Goal: Task Accomplishment & Management: Manage account settings

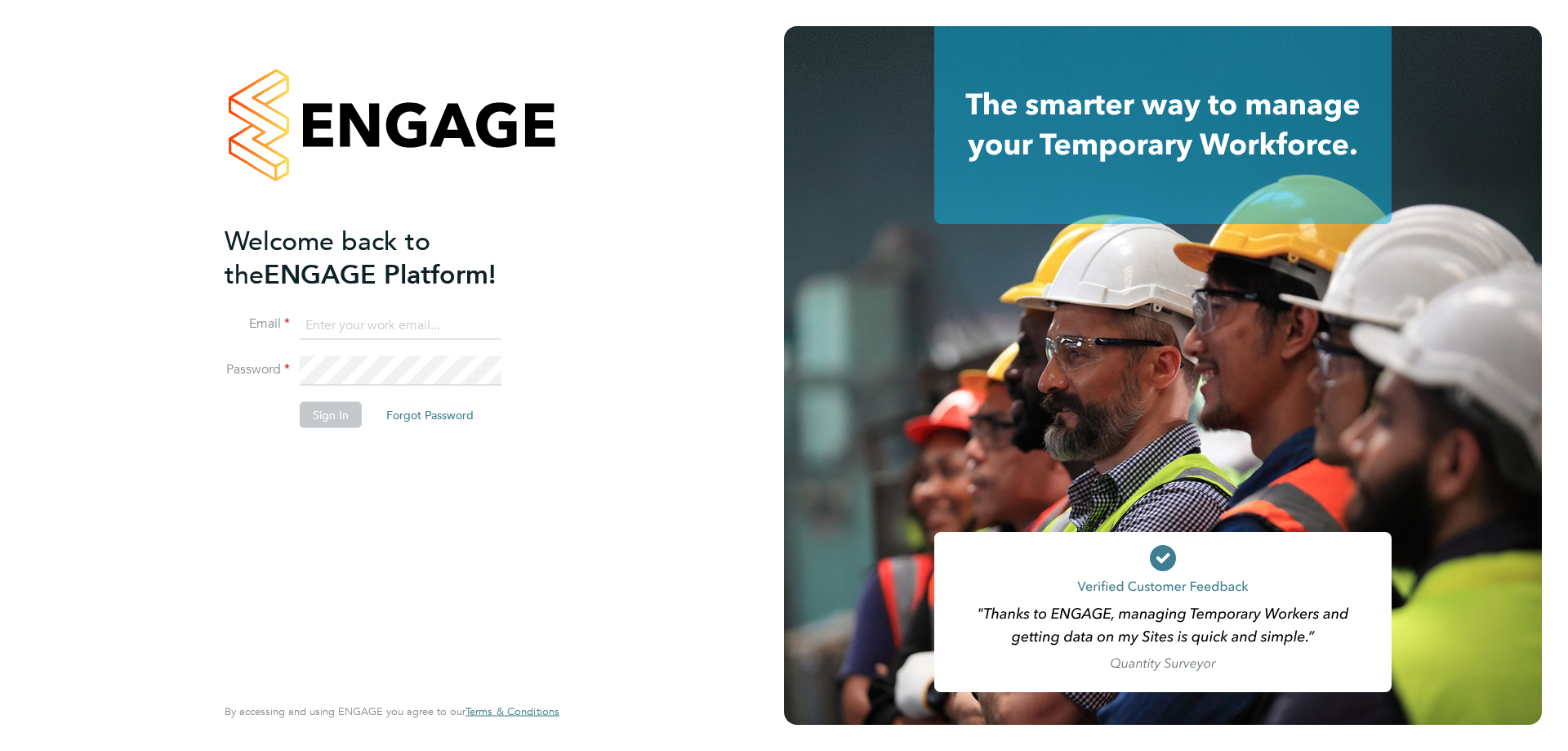
click at [414, 337] on input at bounding box center [401, 325] width 202 height 29
type input "support@engagetech.com"
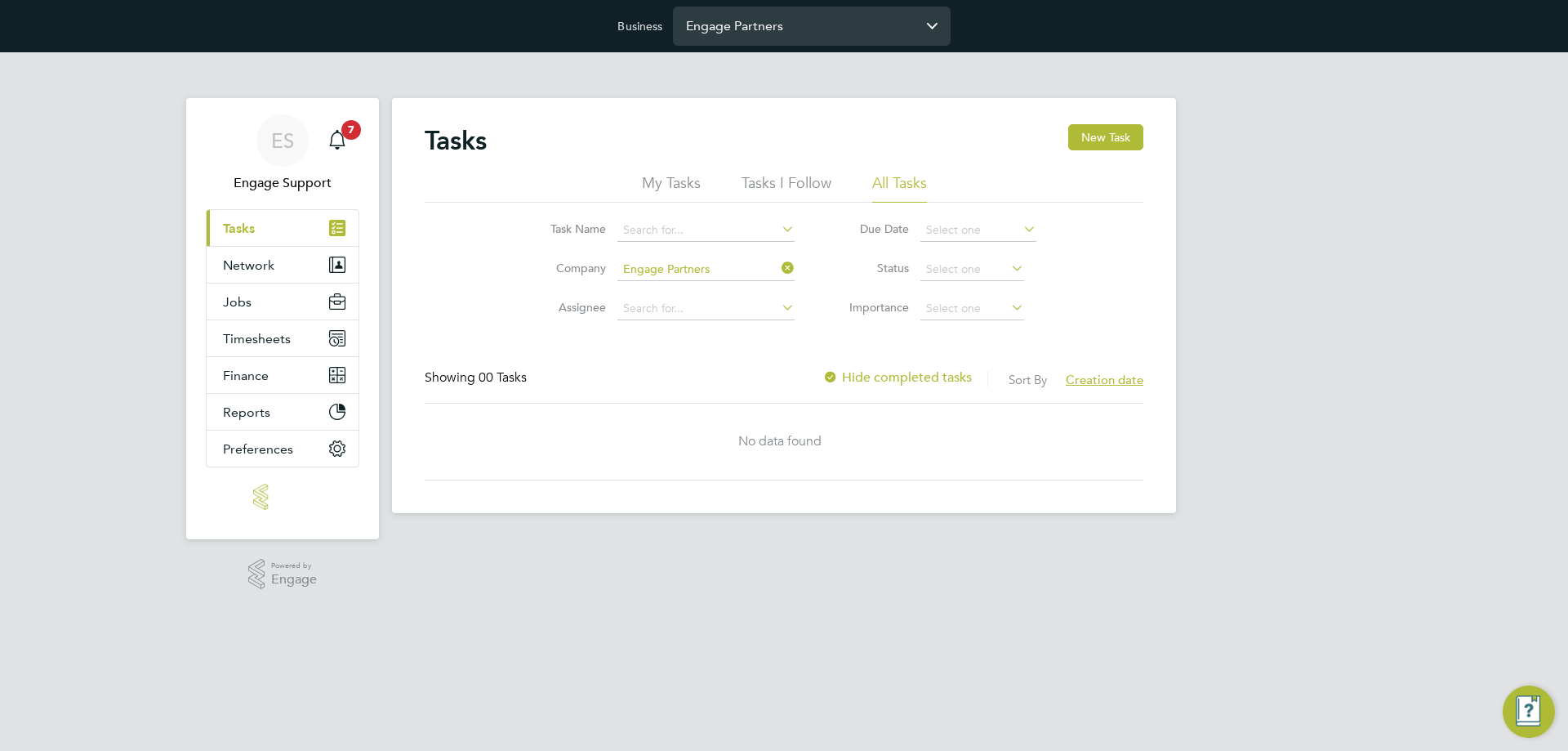
click at [801, 25] on input "Engage Partners" at bounding box center [812, 26] width 277 height 38
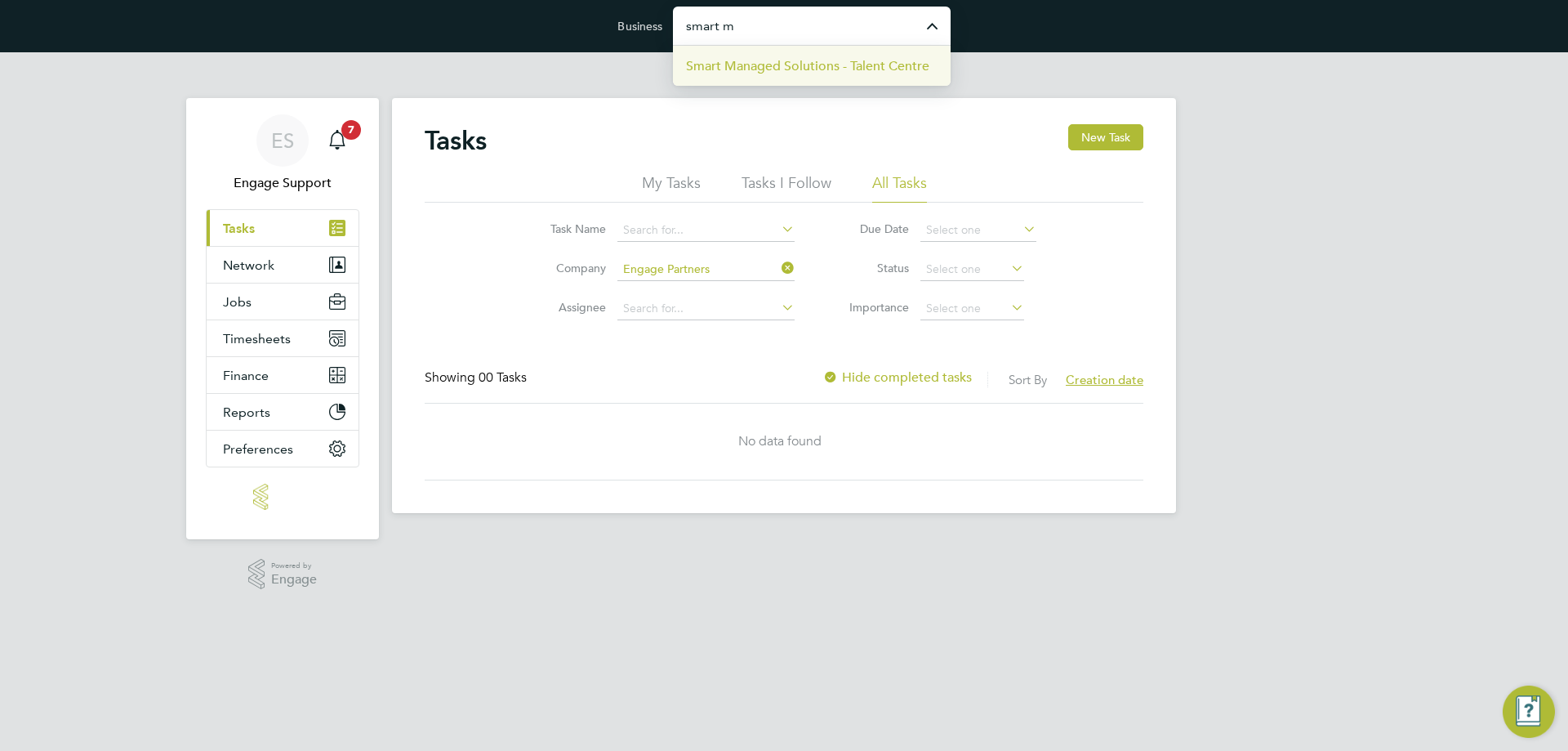
click at [784, 74] on span "Smart Managed Solutions - Talent Centre" at bounding box center [807, 65] width 243 height 19
type input "Smart Managed Solutions - Talent Centre"
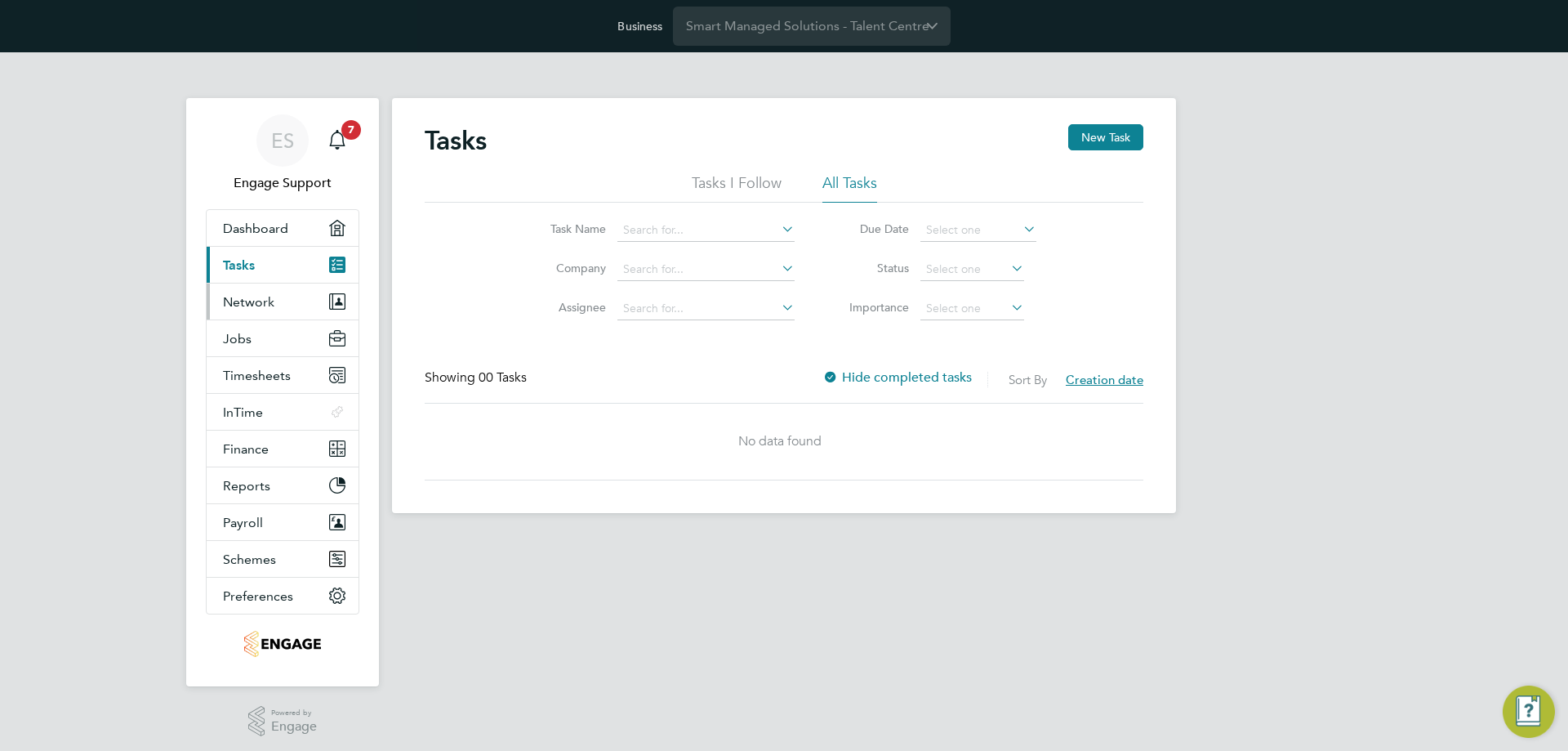
click at [266, 316] on button "Network" at bounding box center [282, 301] width 152 height 36
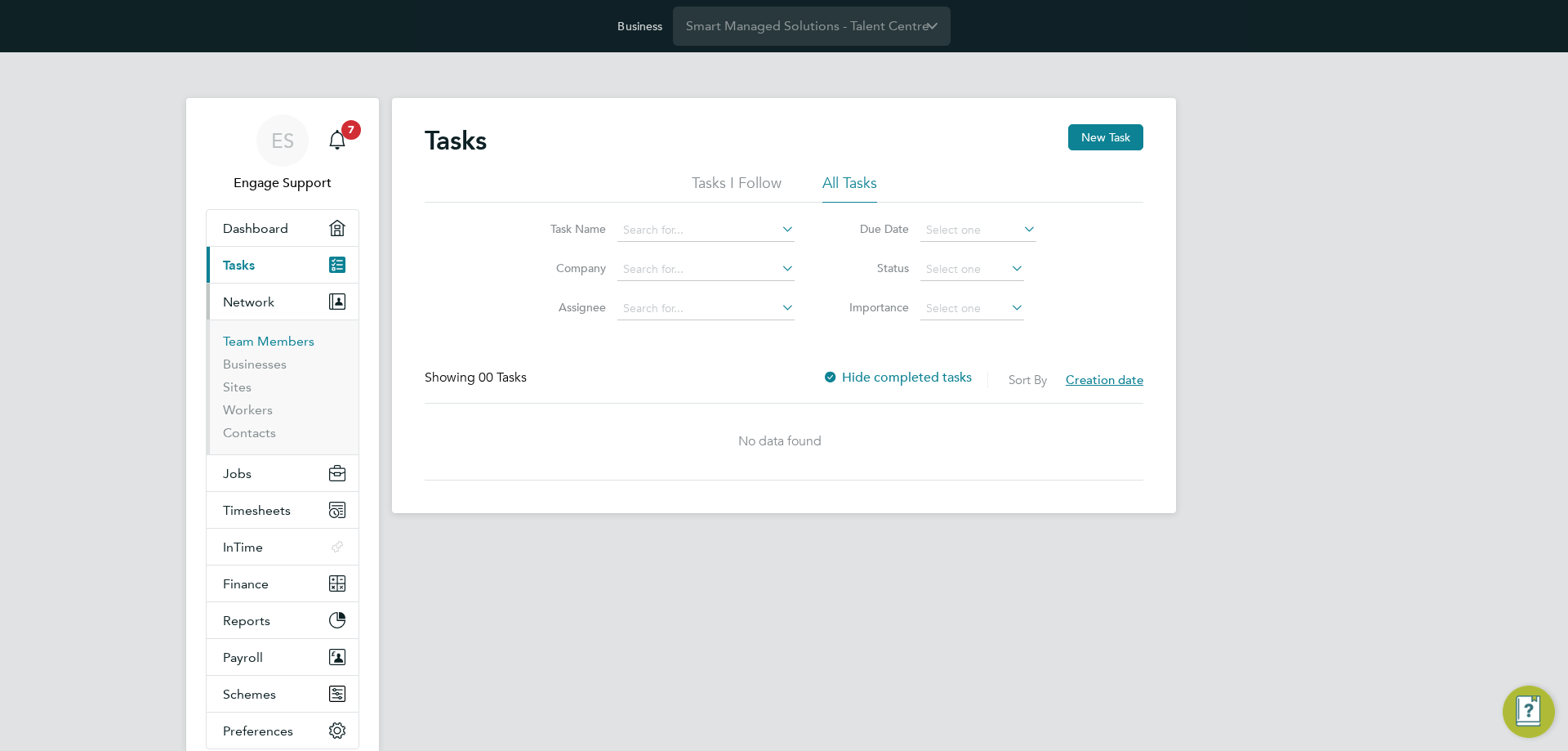
click at [272, 336] on link "Team Members" at bounding box center [269, 341] width 92 height 16
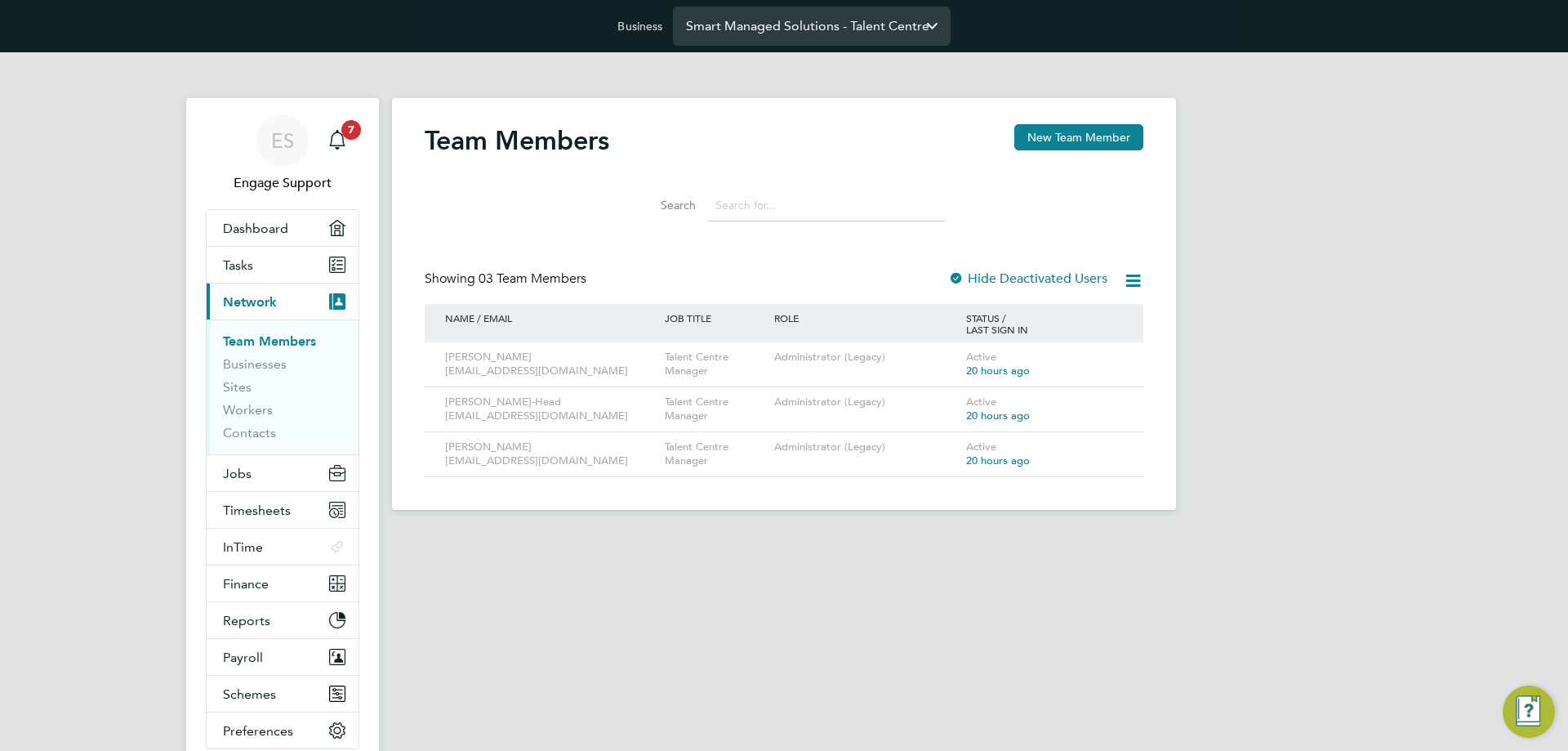
click at [809, 20] on input "Smart Managed Solutions - Talent Centre" at bounding box center [812, 26] width 277 height 38
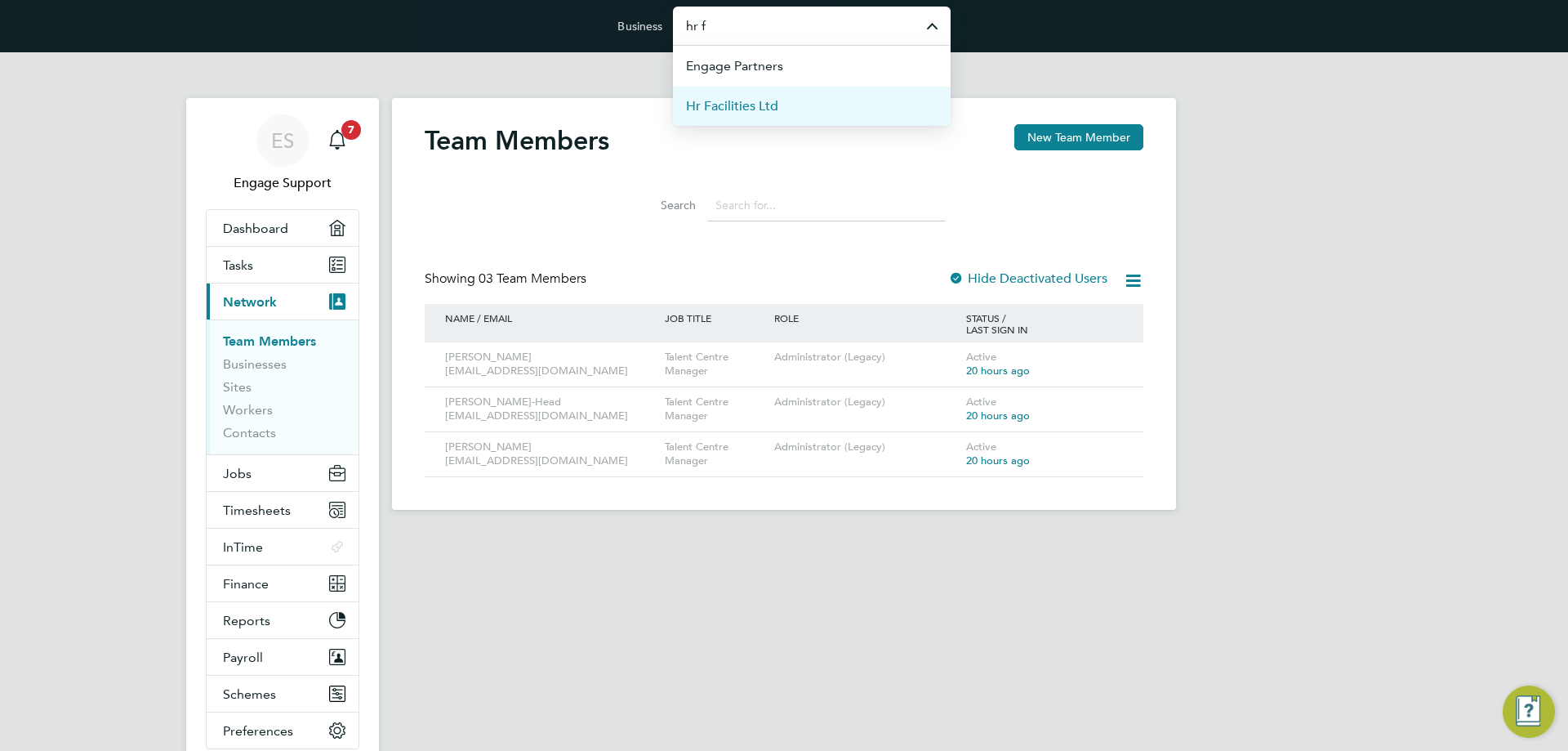
click at [776, 97] on span "Hr Facilities Ltd" at bounding box center [732, 105] width 92 height 19
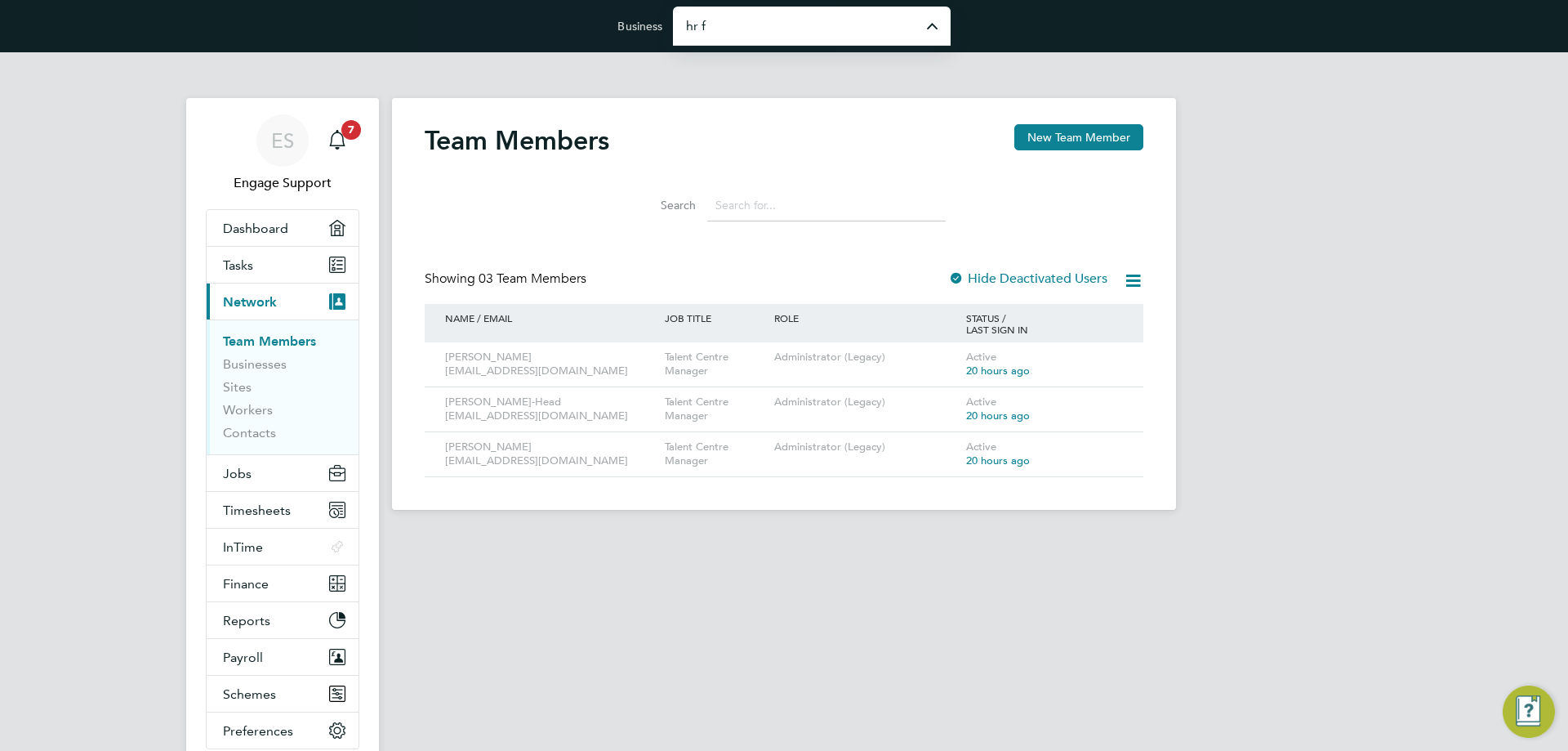
type input "Hr Facilities Ltd"
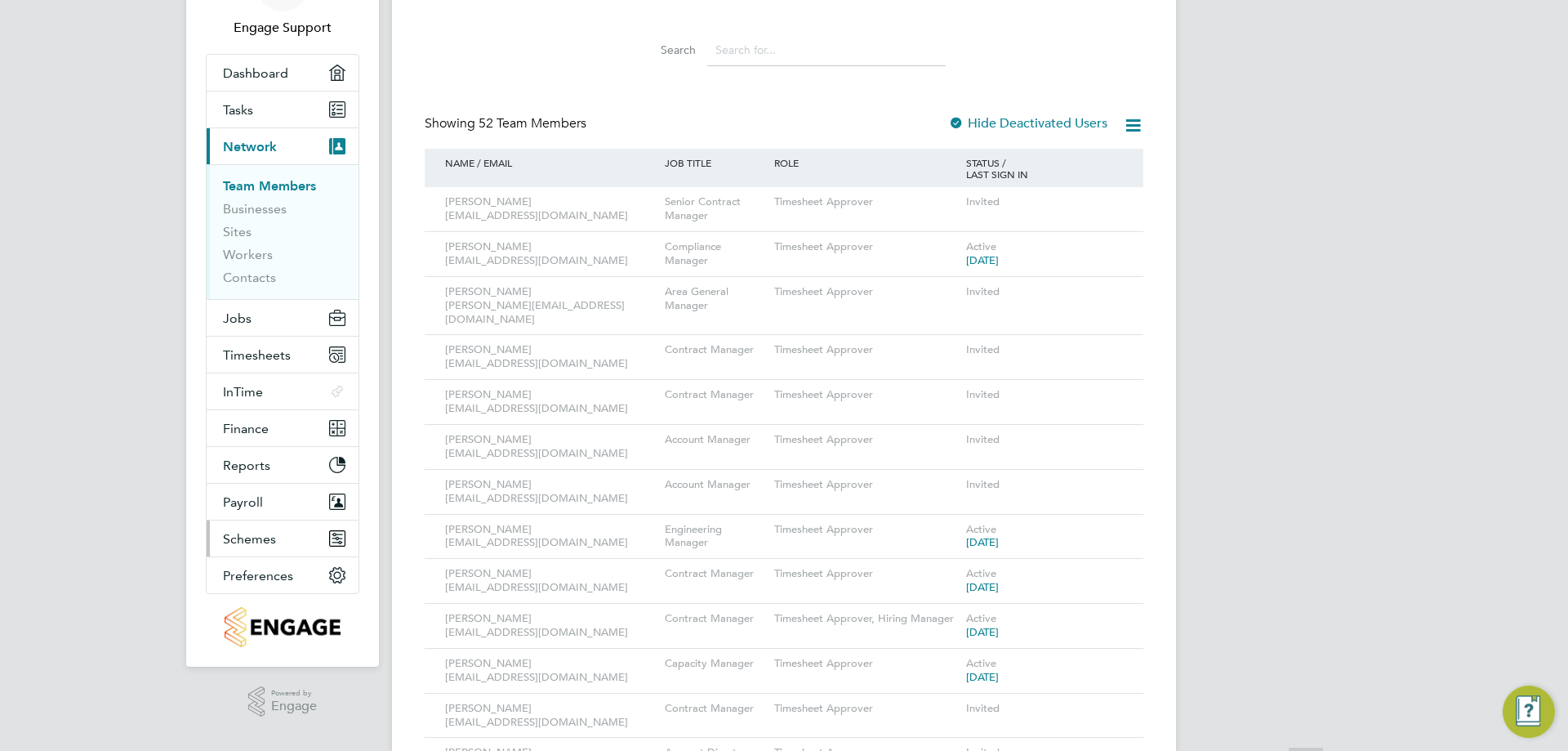
scroll to position [165, 0]
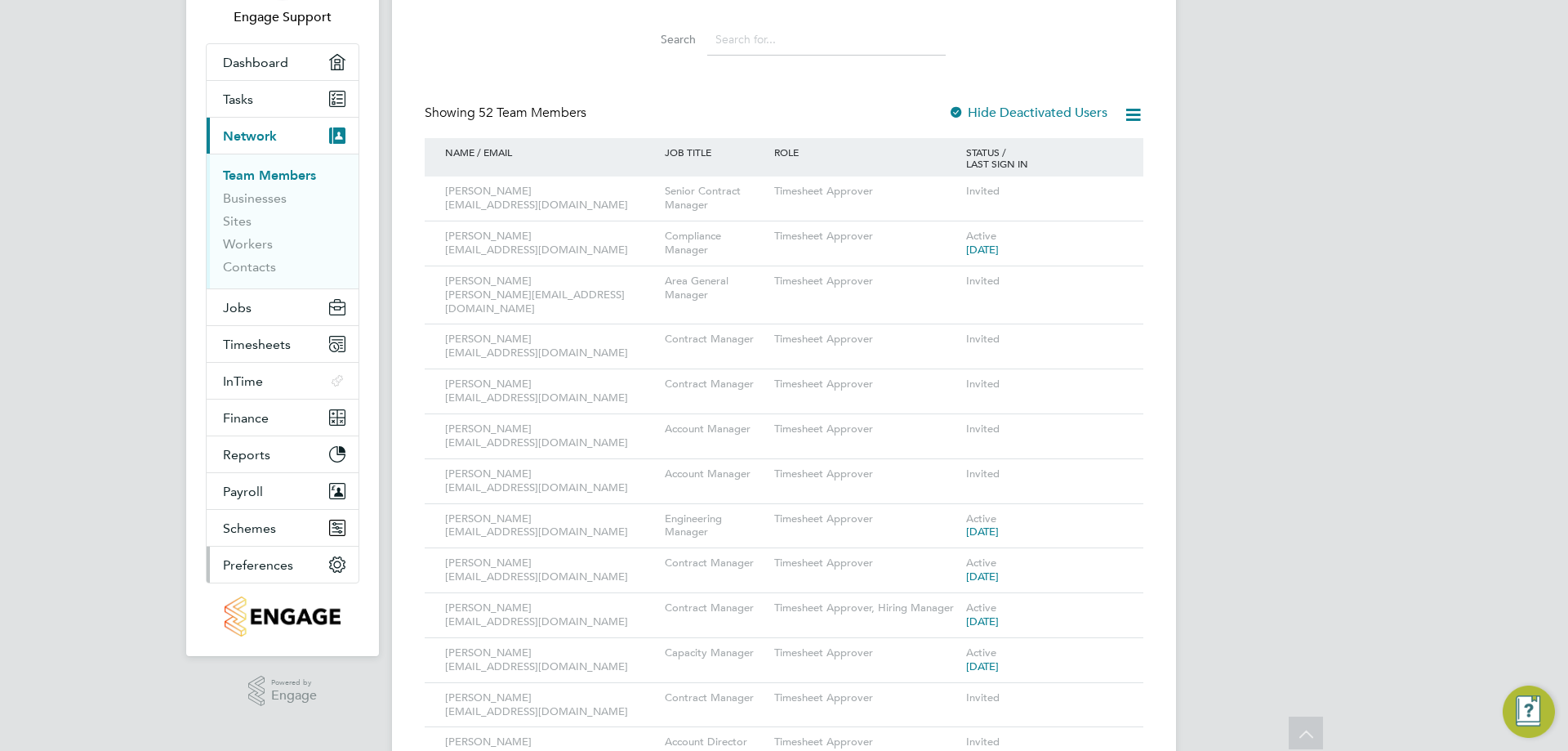
click at [294, 567] on button "Preferences" at bounding box center [282, 564] width 152 height 36
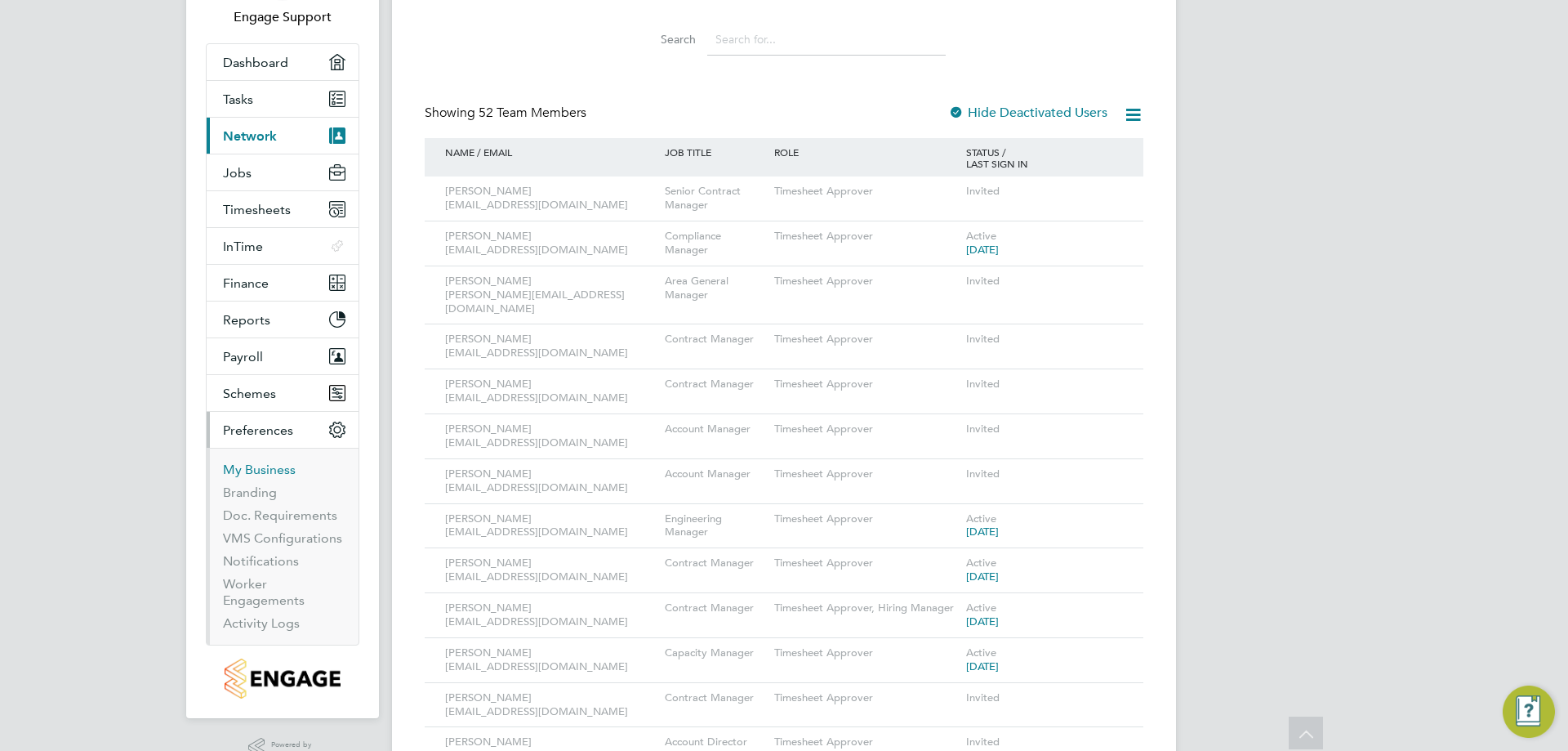
click at [270, 469] on link "My Business" at bounding box center [259, 469] width 73 height 16
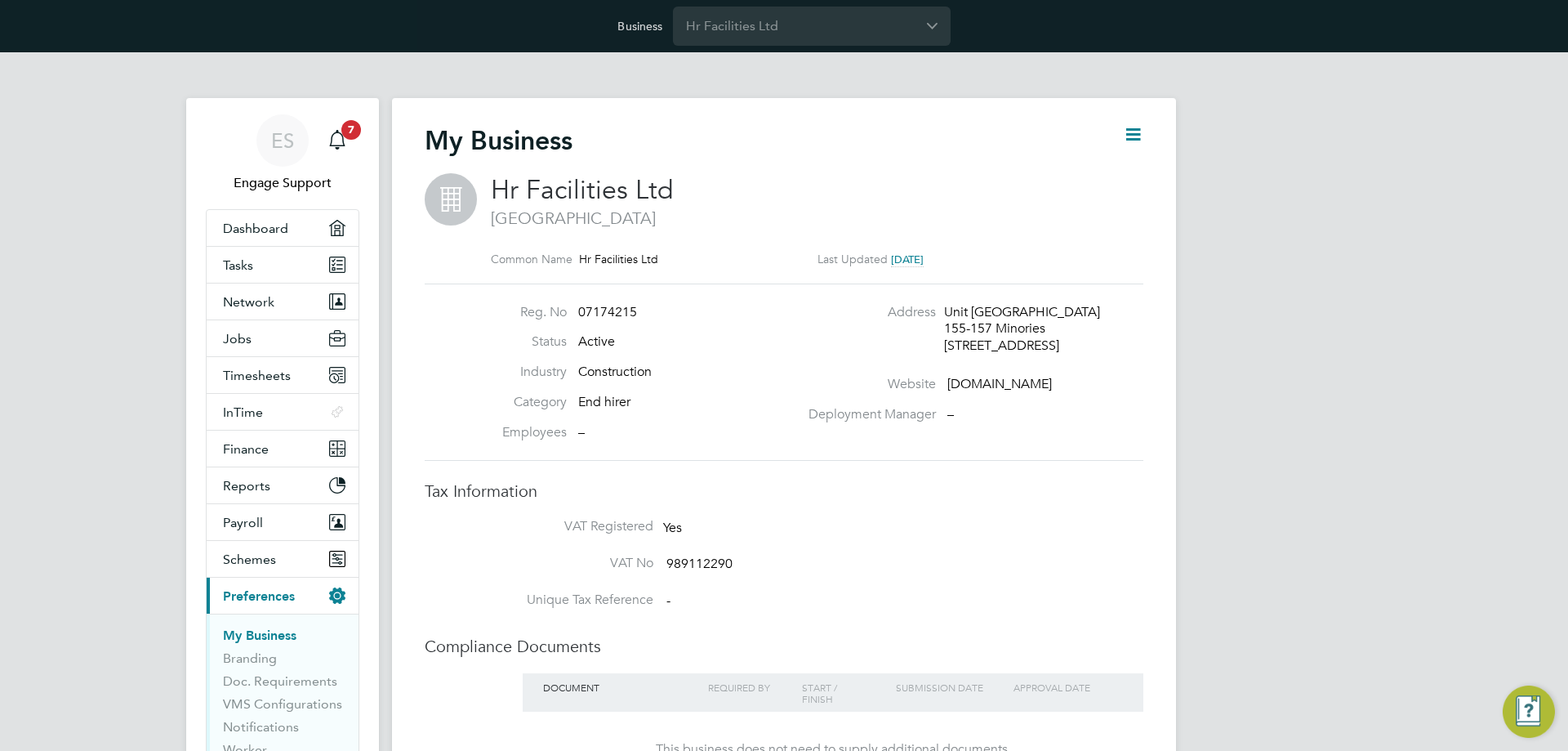
click at [1508, 374] on div "ES Engage Support Notifications 7 Applications: Dashboard Tasks Network Team Me…" at bounding box center [784, 602] width 1568 height 1100
click at [1137, 132] on icon at bounding box center [1133, 134] width 20 height 20
click at [1111, 173] on li "Edit Business e" at bounding box center [1092, 173] width 96 height 23
type input "United Kingdom"
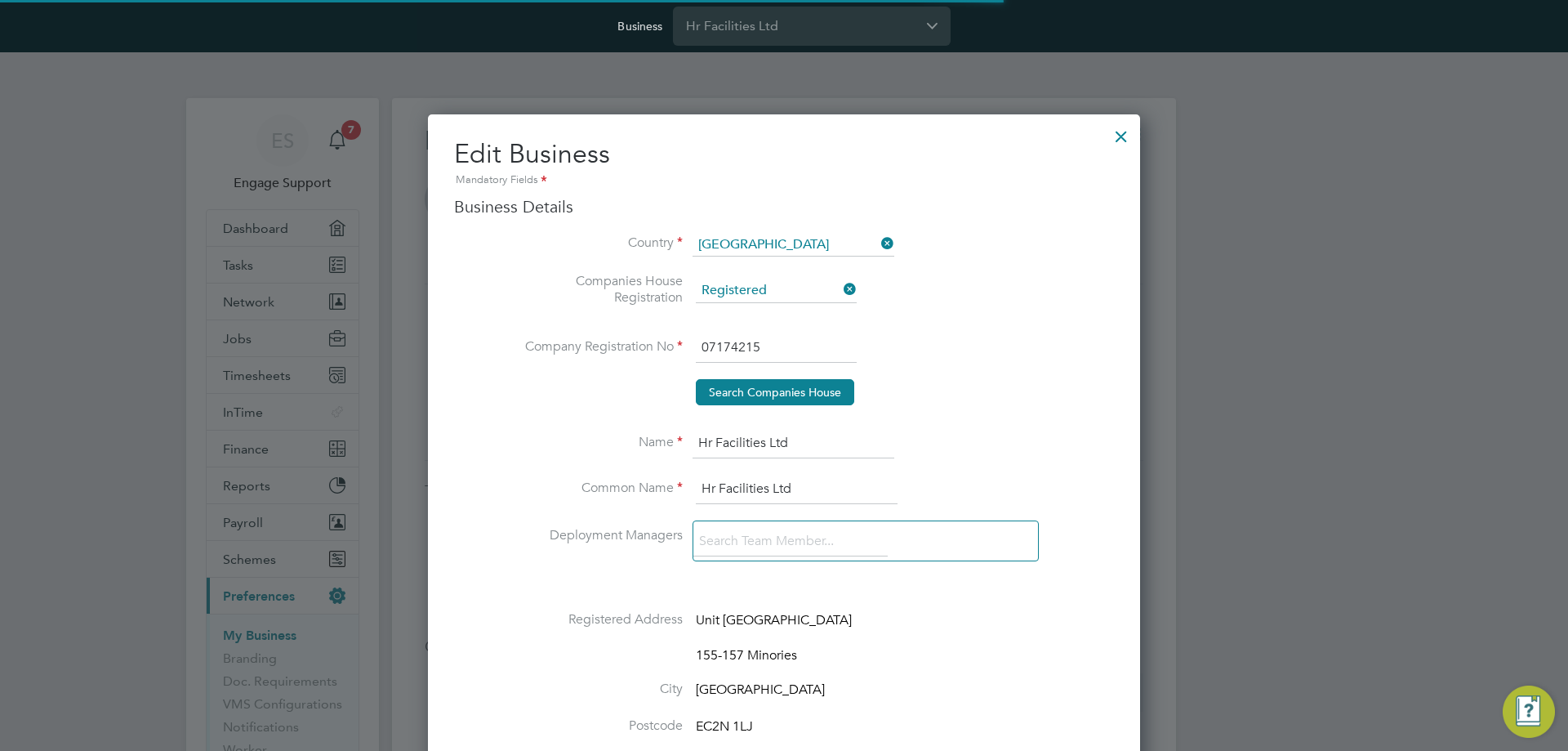
scroll to position [2047, 713]
click at [840, 280] on icon at bounding box center [840, 288] width 0 height 23
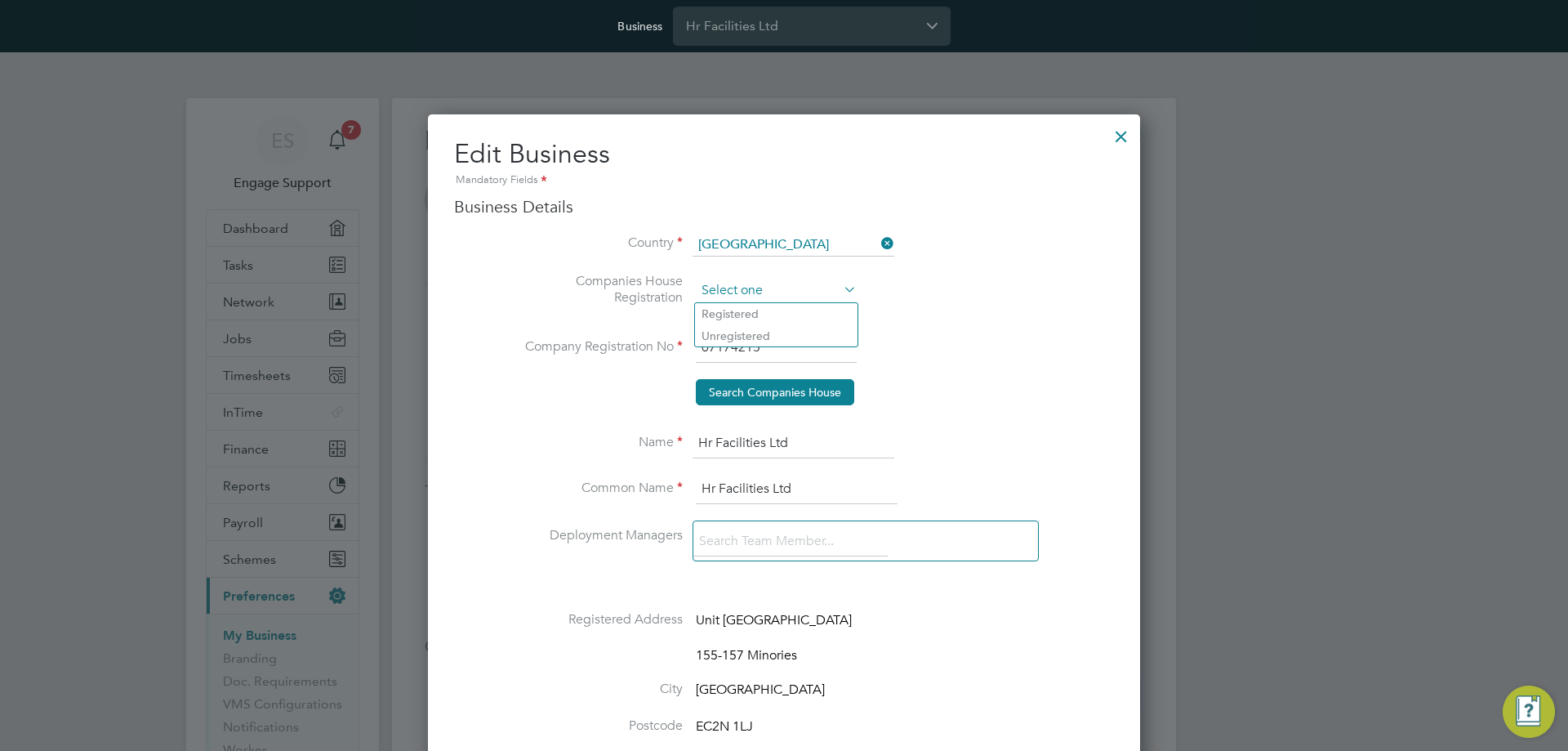
click at [814, 292] on input at bounding box center [776, 290] width 161 height 24
click at [792, 329] on li "Unregistered" at bounding box center [776, 335] width 163 height 21
type input "Unregistered"
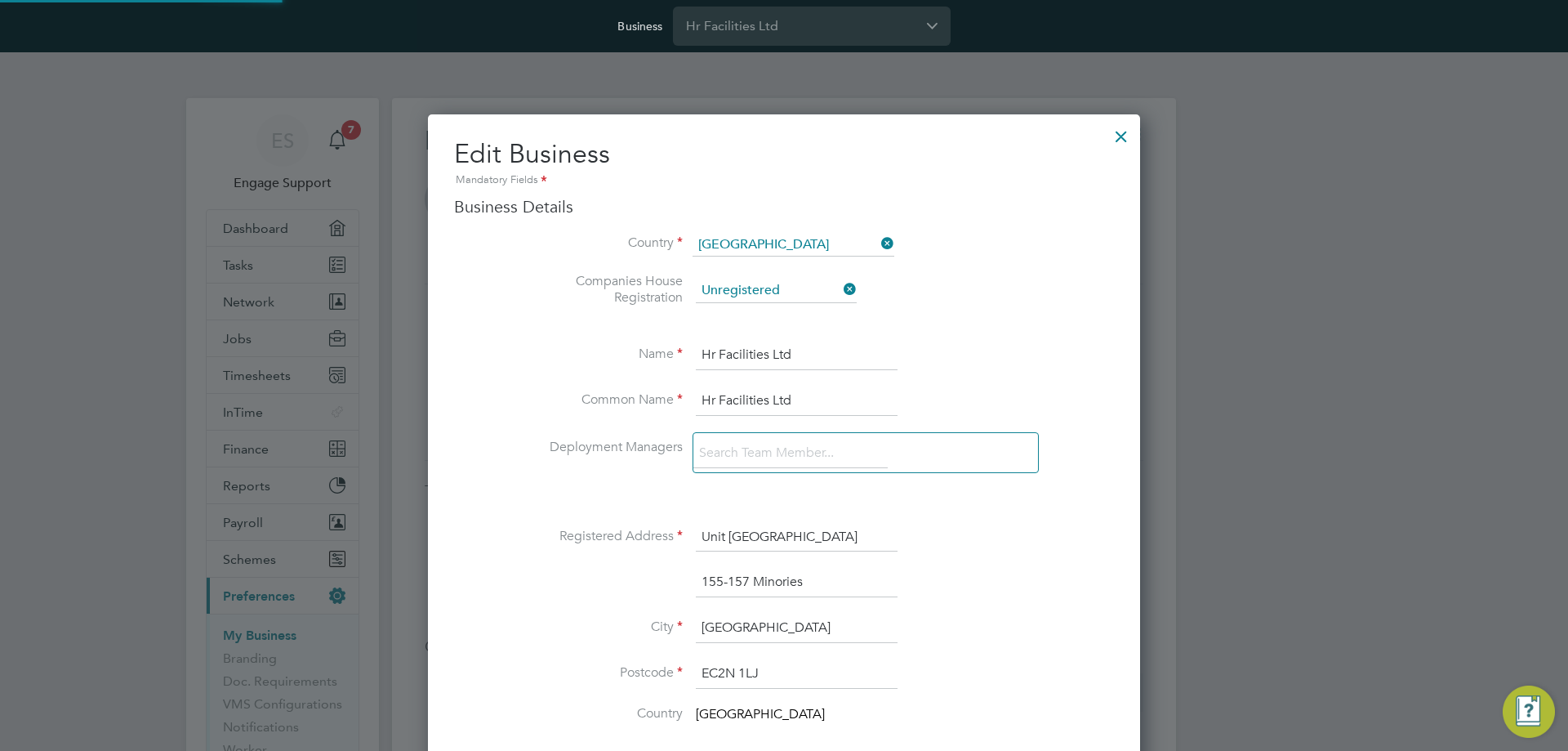
scroll to position [8, 8]
drag, startPoint x: 804, startPoint y: 352, endPoint x: 642, endPoint y: 366, distance: 162.6
click at [642, 366] on li "Name Hr Facilities Ltd" at bounding box center [817, 356] width 595 height 46
click at [753, 349] on input "Smart managed Solutions" at bounding box center [797, 348] width 202 height 29
click at [755, 340] on input "Smart Managed Solutions" at bounding box center [797, 348] width 202 height 29
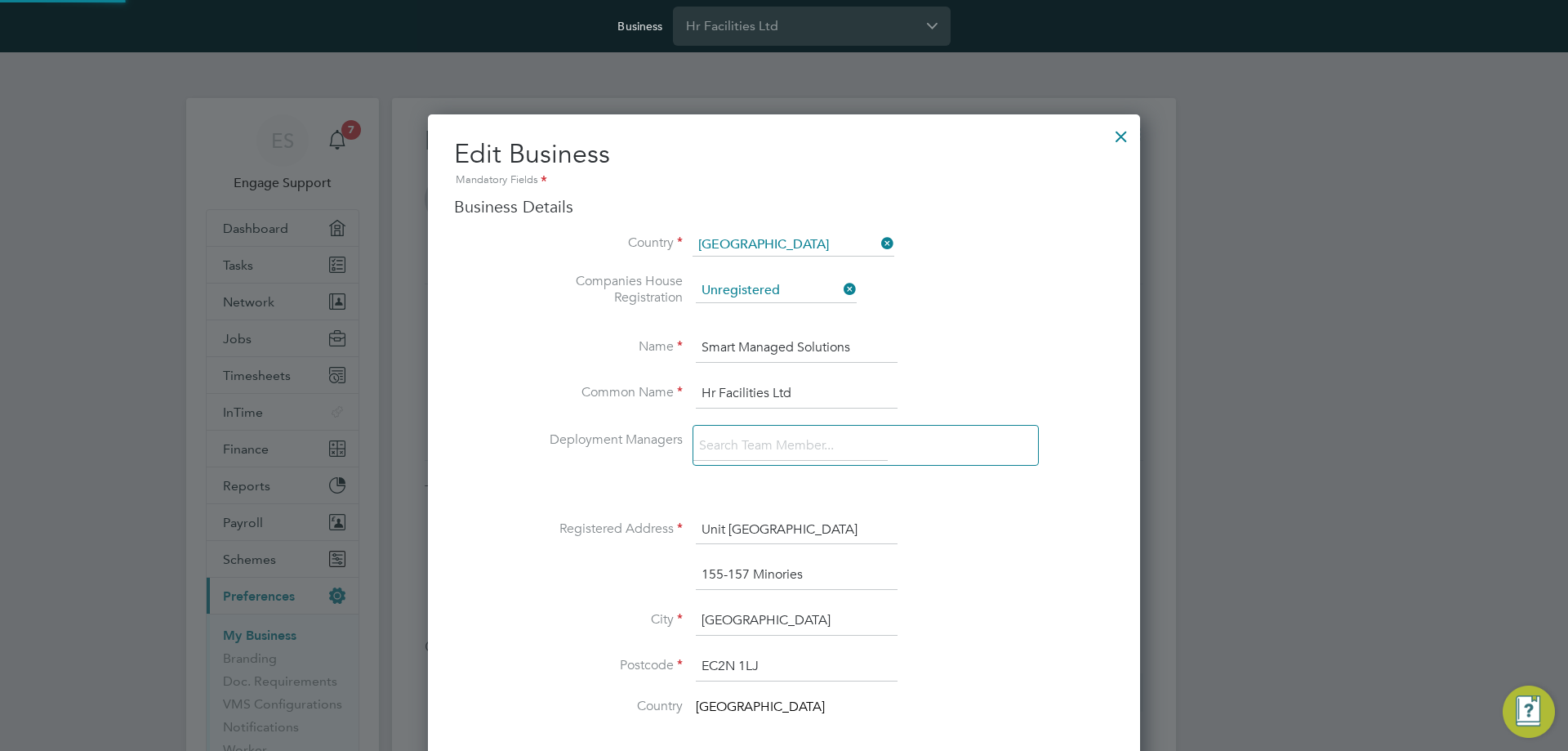
click at [755, 340] on input "Smart Managed Solutions" at bounding box center [797, 348] width 202 height 29
type input "Smart Managed Solutions"
click at [754, 391] on input "Hr Facilities Ltd" at bounding box center [797, 393] width 202 height 29
click at [751, 393] on input "Hr Facilities Ltd" at bounding box center [797, 393] width 202 height 29
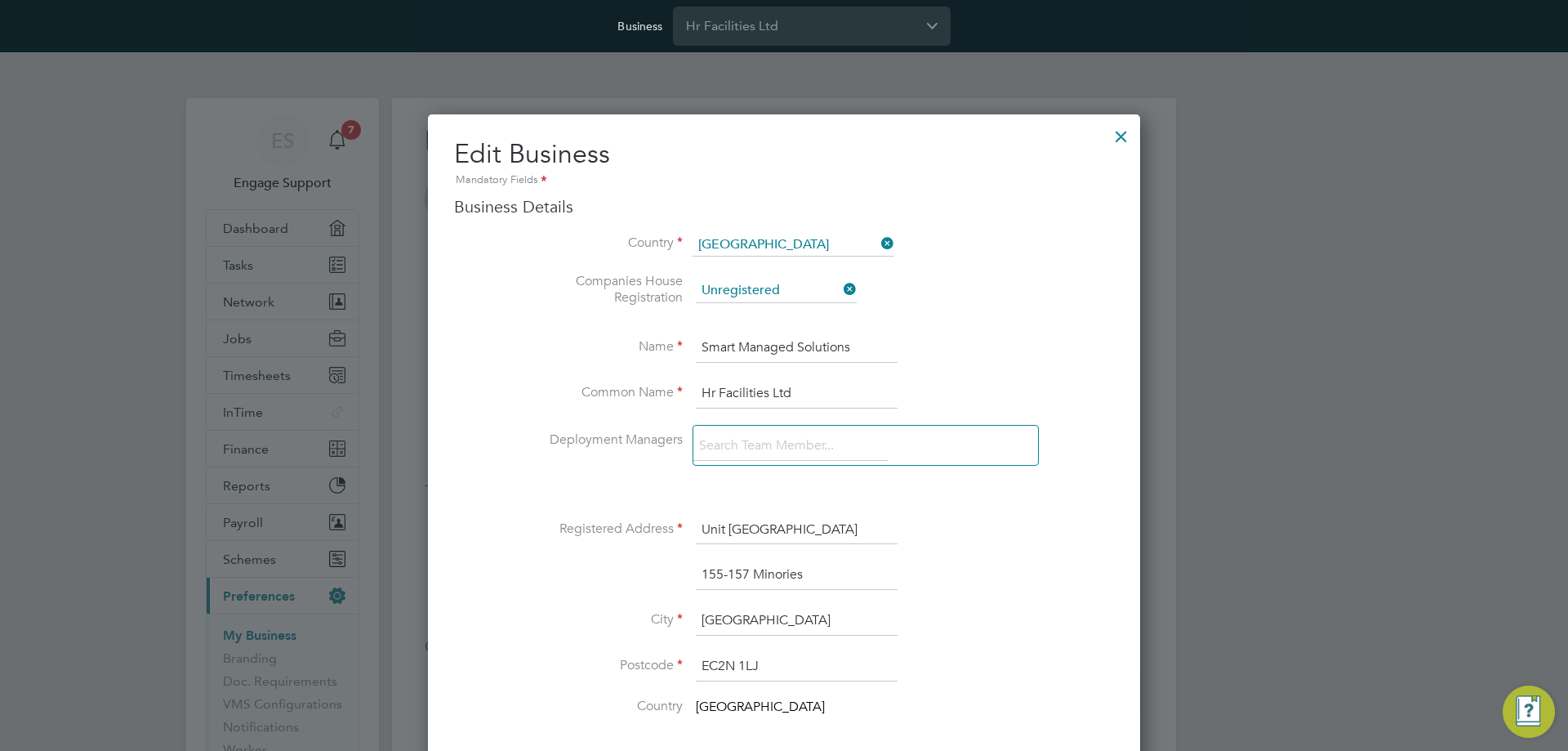
click at [751, 393] on input "Hr Facilities Ltd" at bounding box center [797, 393] width 202 height 29
paste input "Smart Managed Solutions"
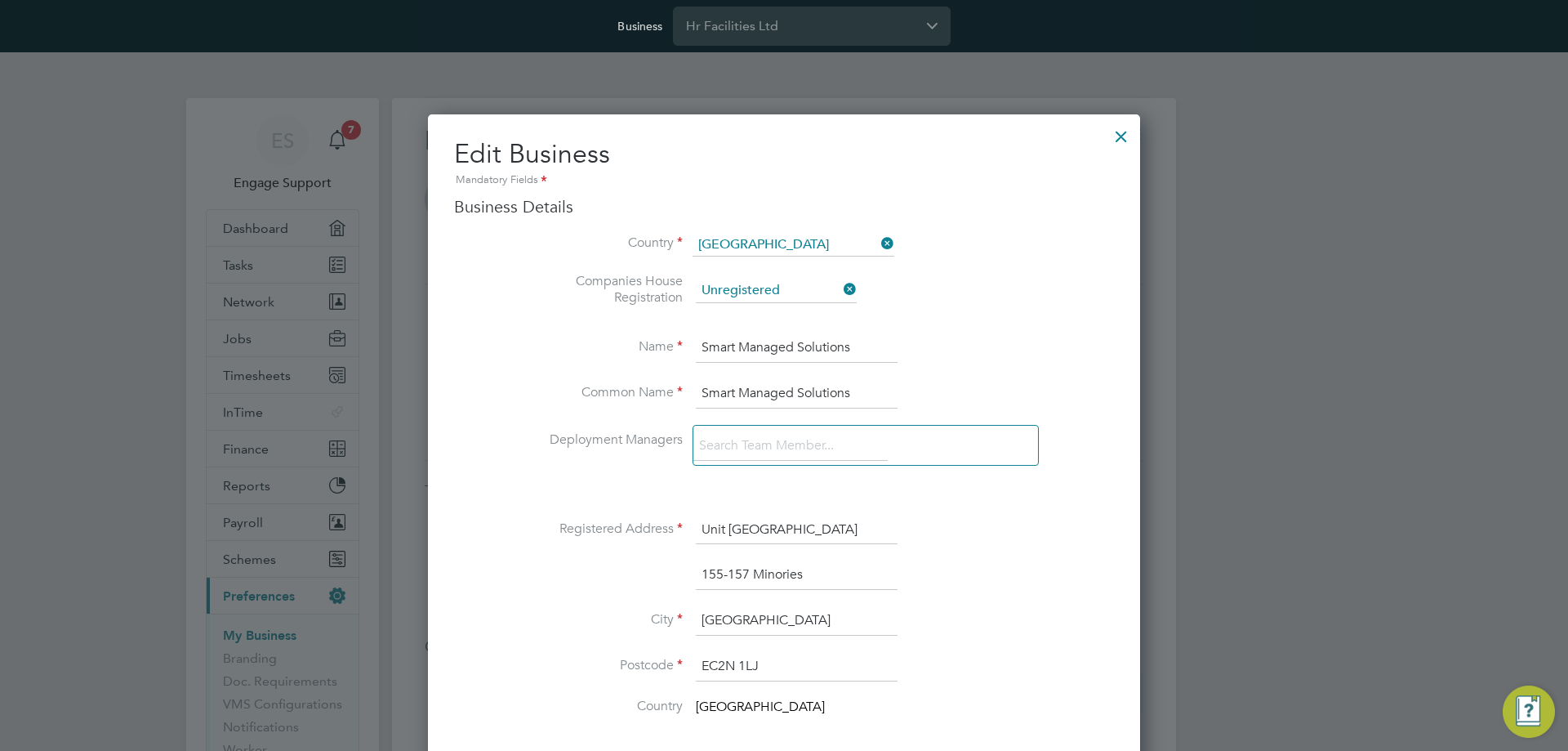
type input "Smart Managed Solutions"
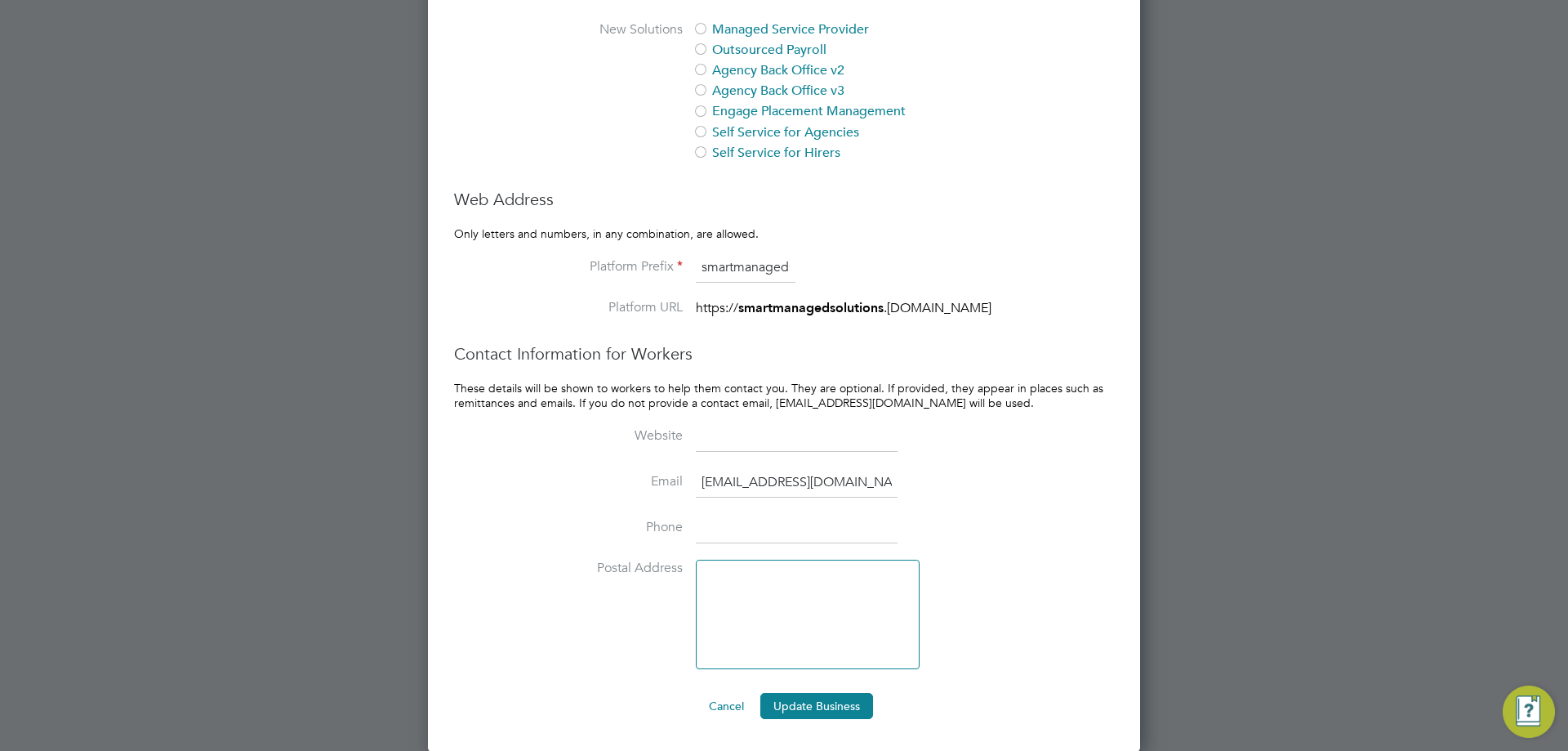
scroll to position [1317, 0]
click at [812, 706] on button "Update Business" at bounding box center [816, 704] width 113 height 26
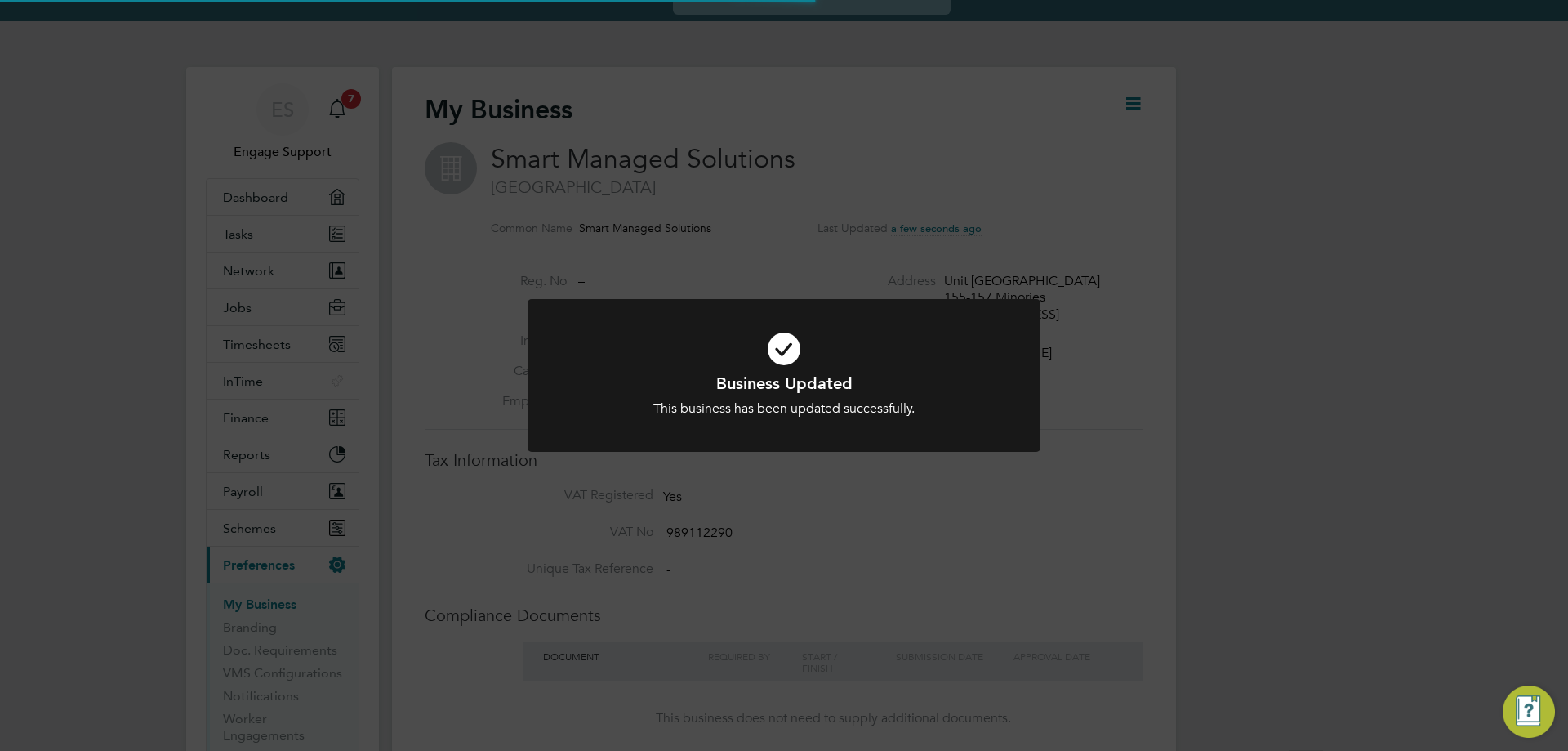
scroll to position [0, 0]
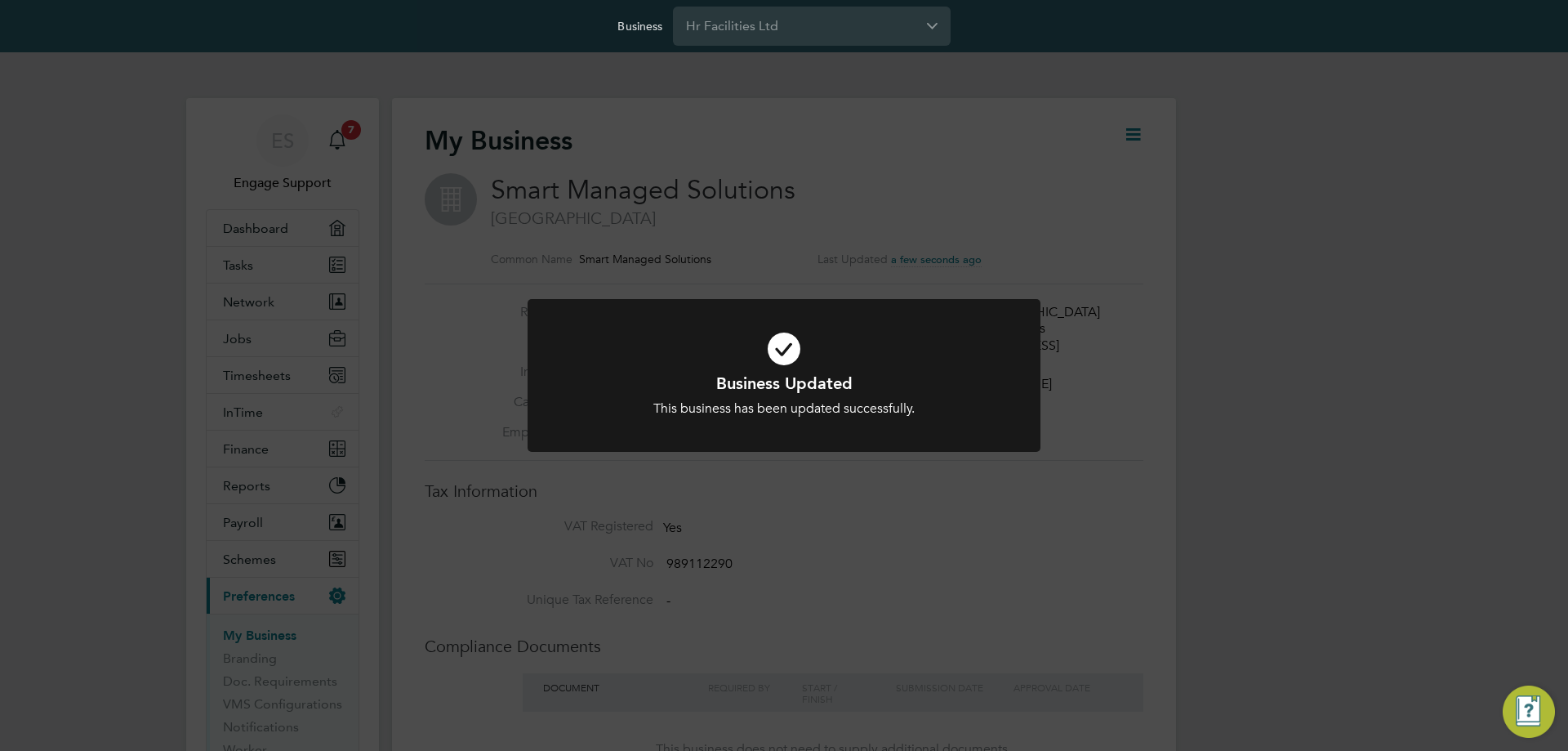
click at [1033, 525] on div "Business Updated This business has been updated successfully. Cancel Okay" at bounding box center [784, 375] width 1568 height 751
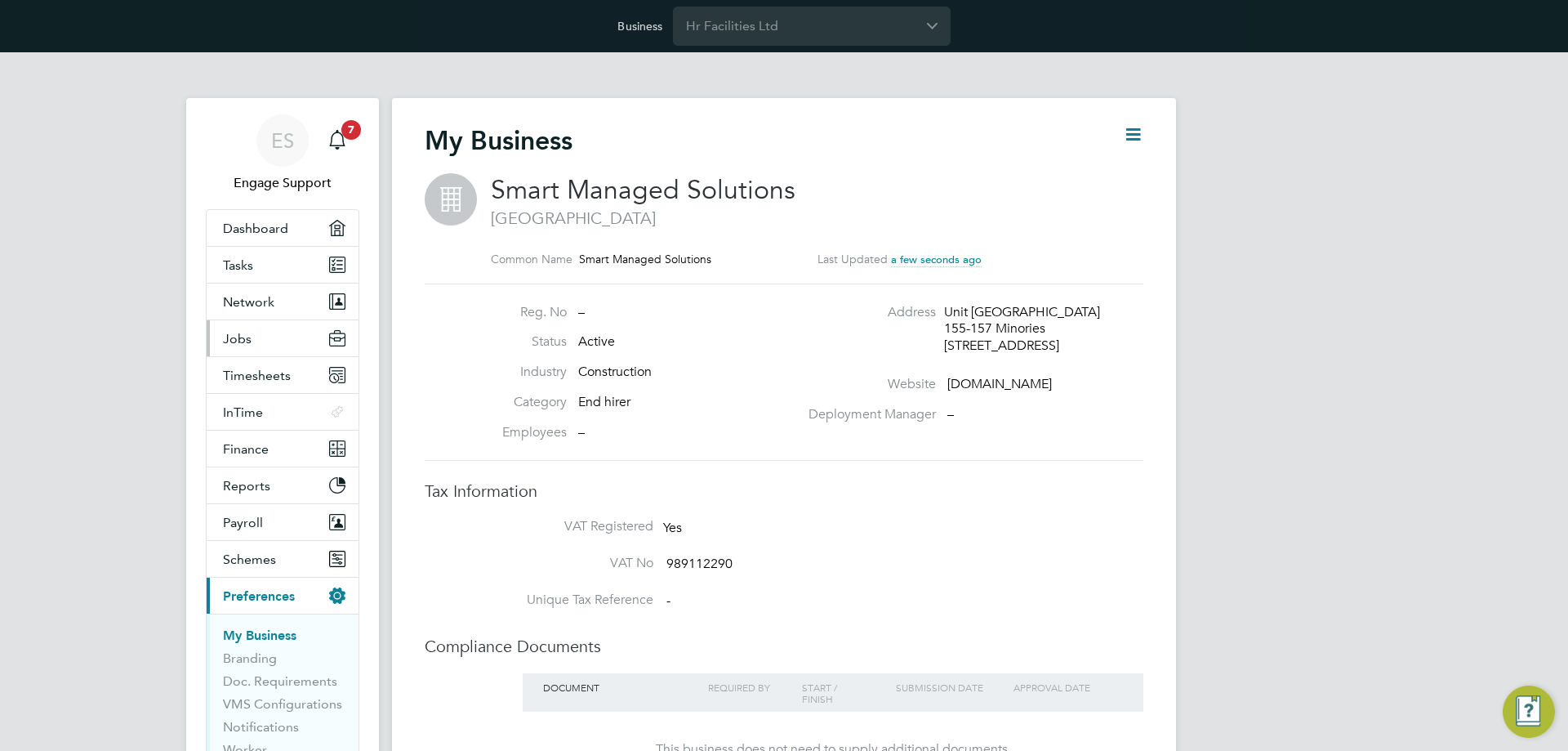
click at [241, 333] on span "Jobs" at bounding box center [237, 338] width 28 height 16
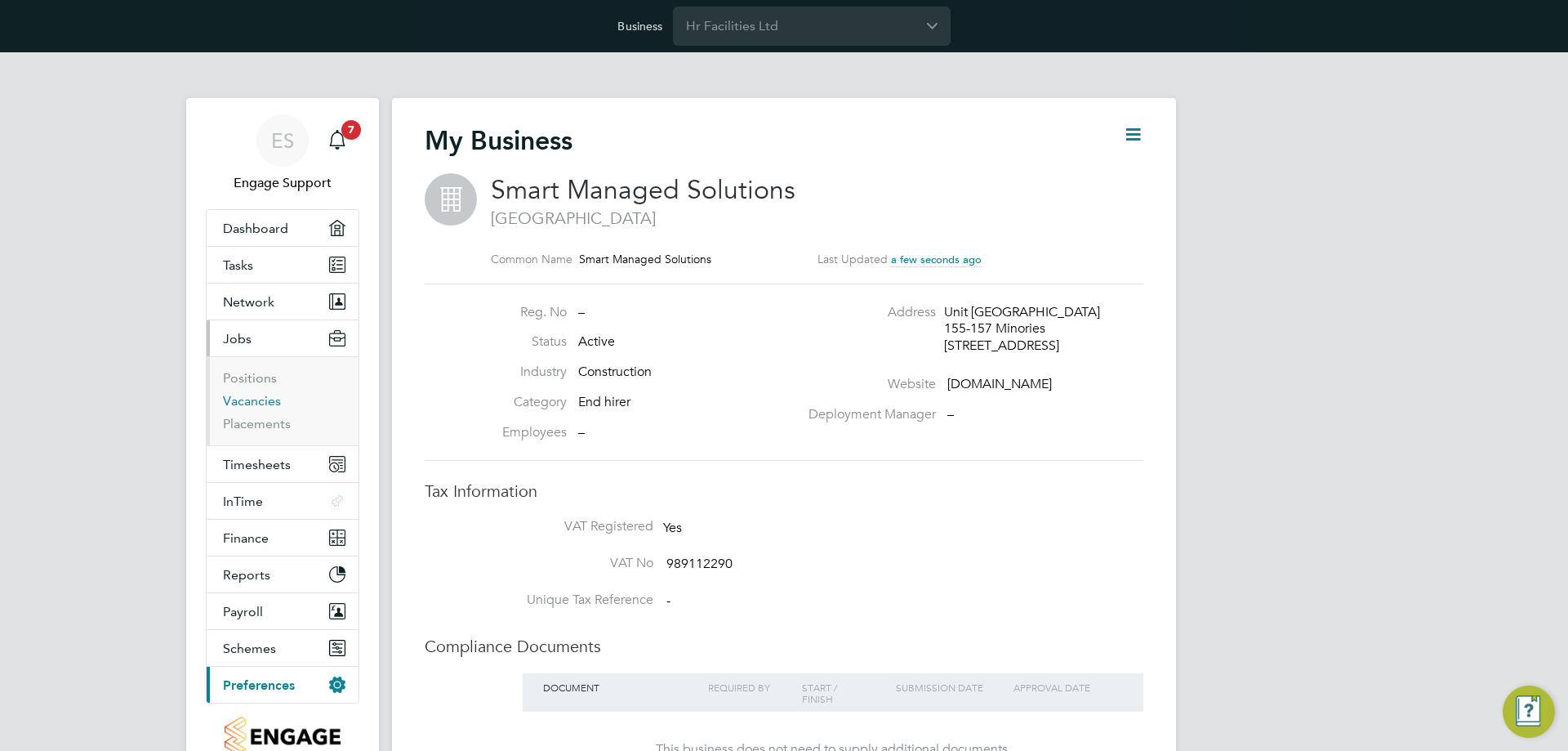
click at [261, 400] on link "Vacancies" at bounding box center [251, 400] width 58 height 16
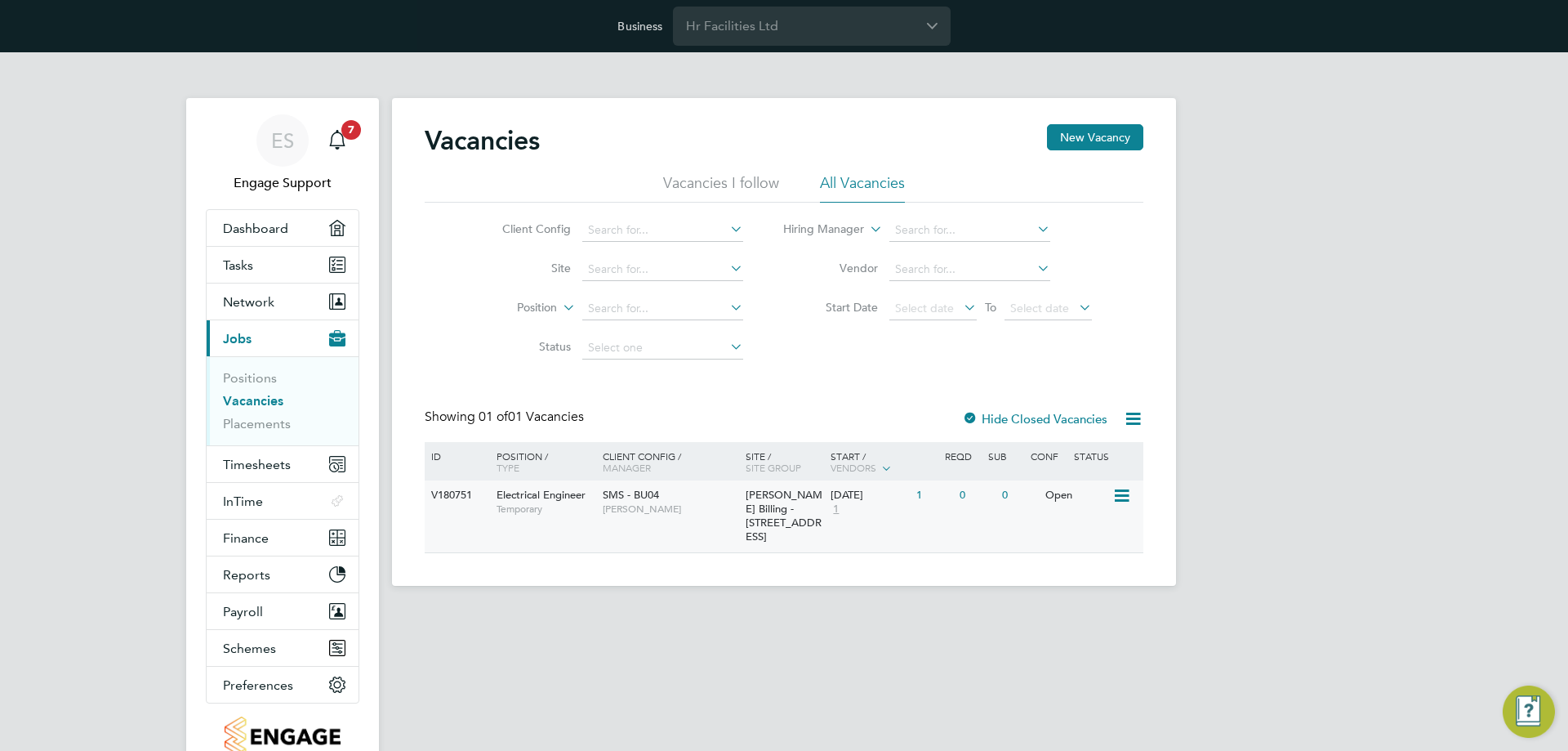
click at [672, 513] on span "[PERSON_NAME]" at bounding box center [670, 509] width 134 height 13
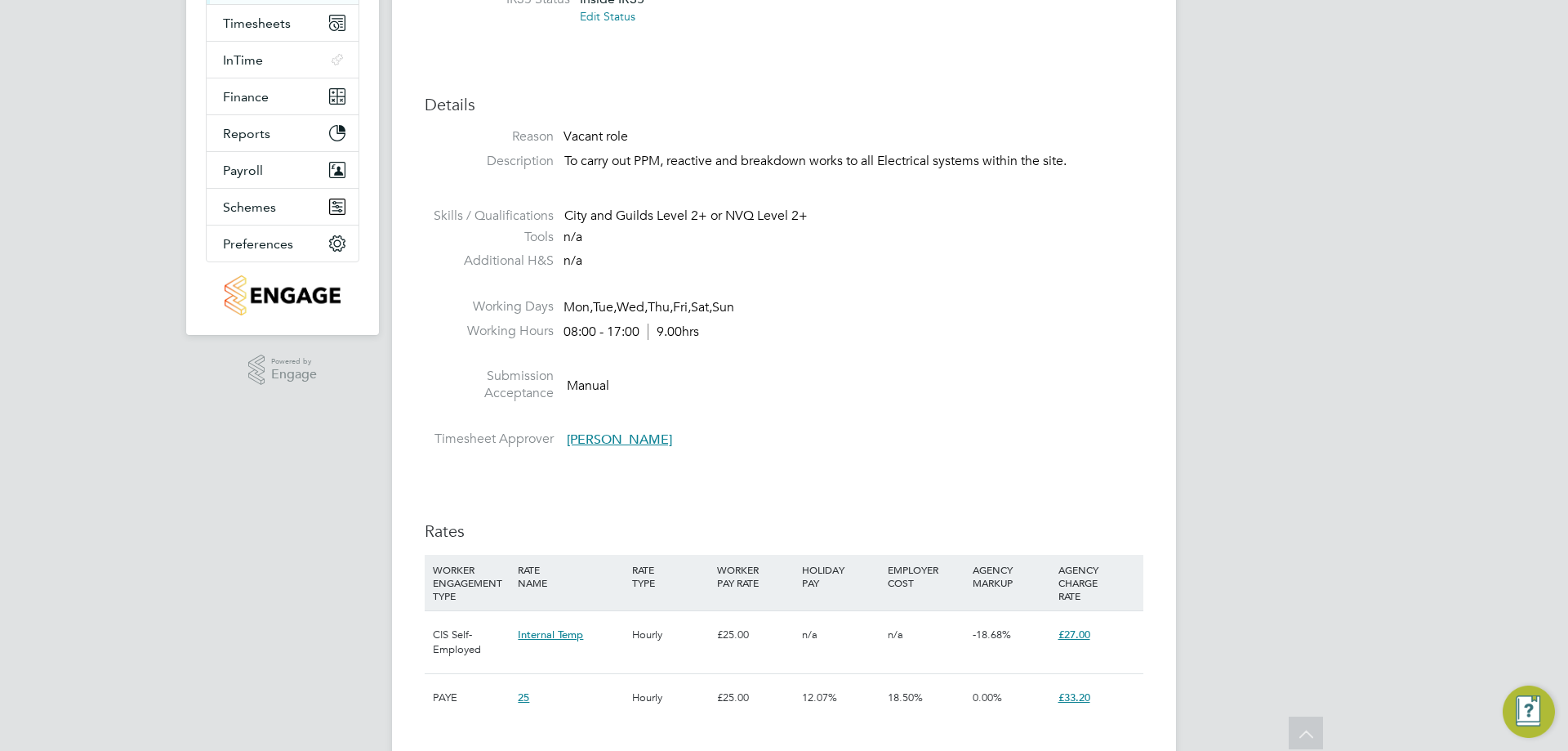
scroll to position [490, 0]
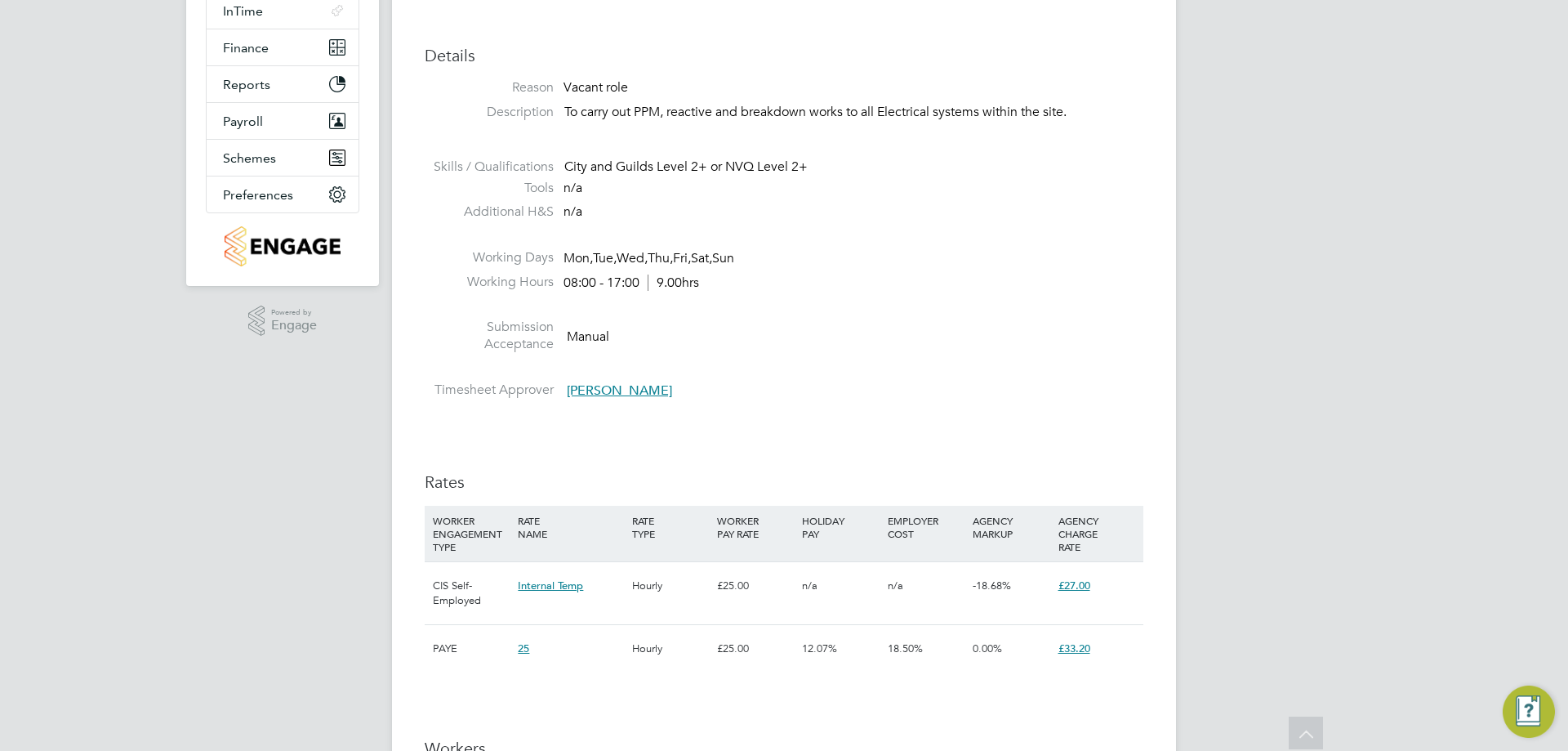
click at [66, 327] on div "ES Engage Support Notifications 7 Applications: Dashboard Tasks Network Team Me…" at bounding box center [784, 576] width 1568 height 2029
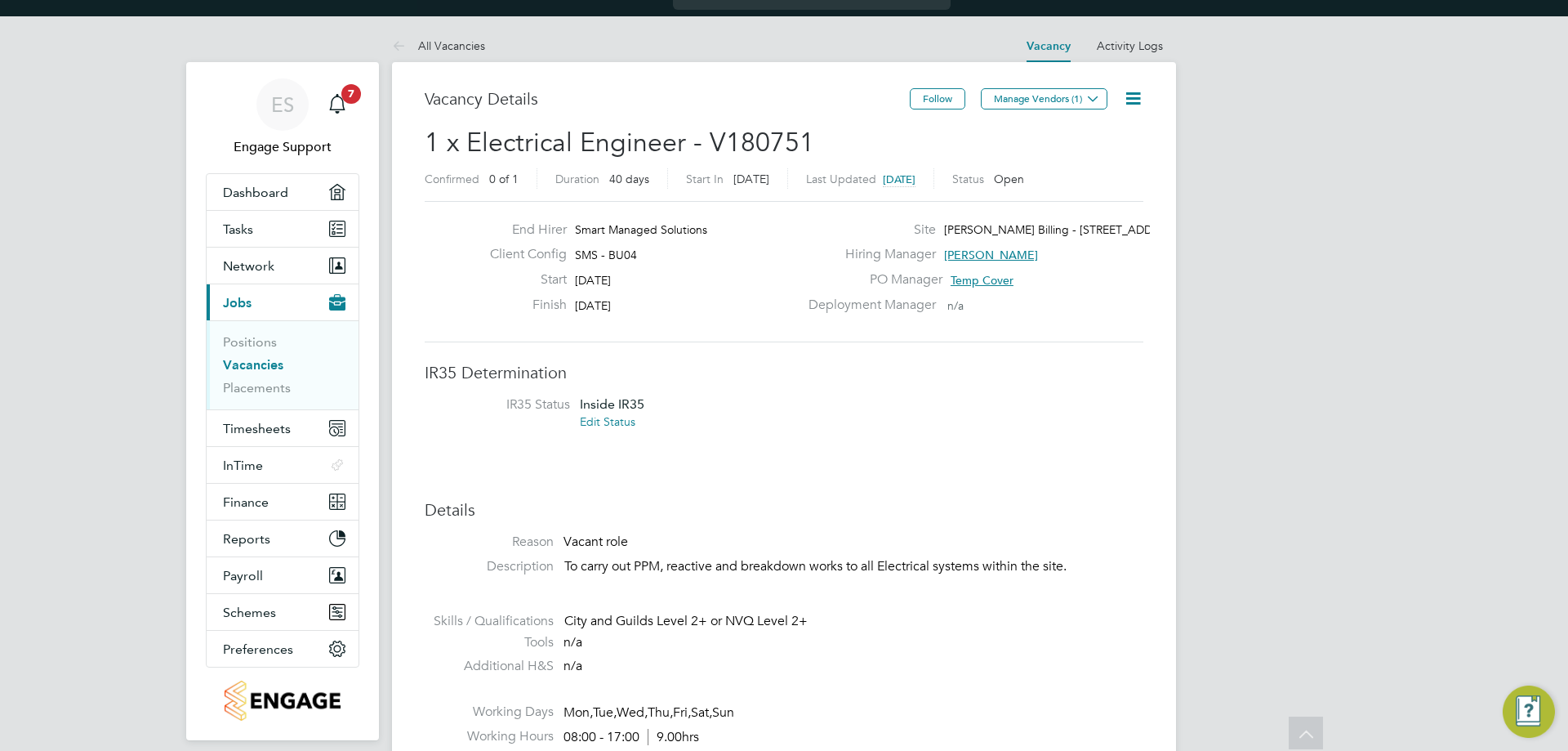
scroll to position [0, 0]
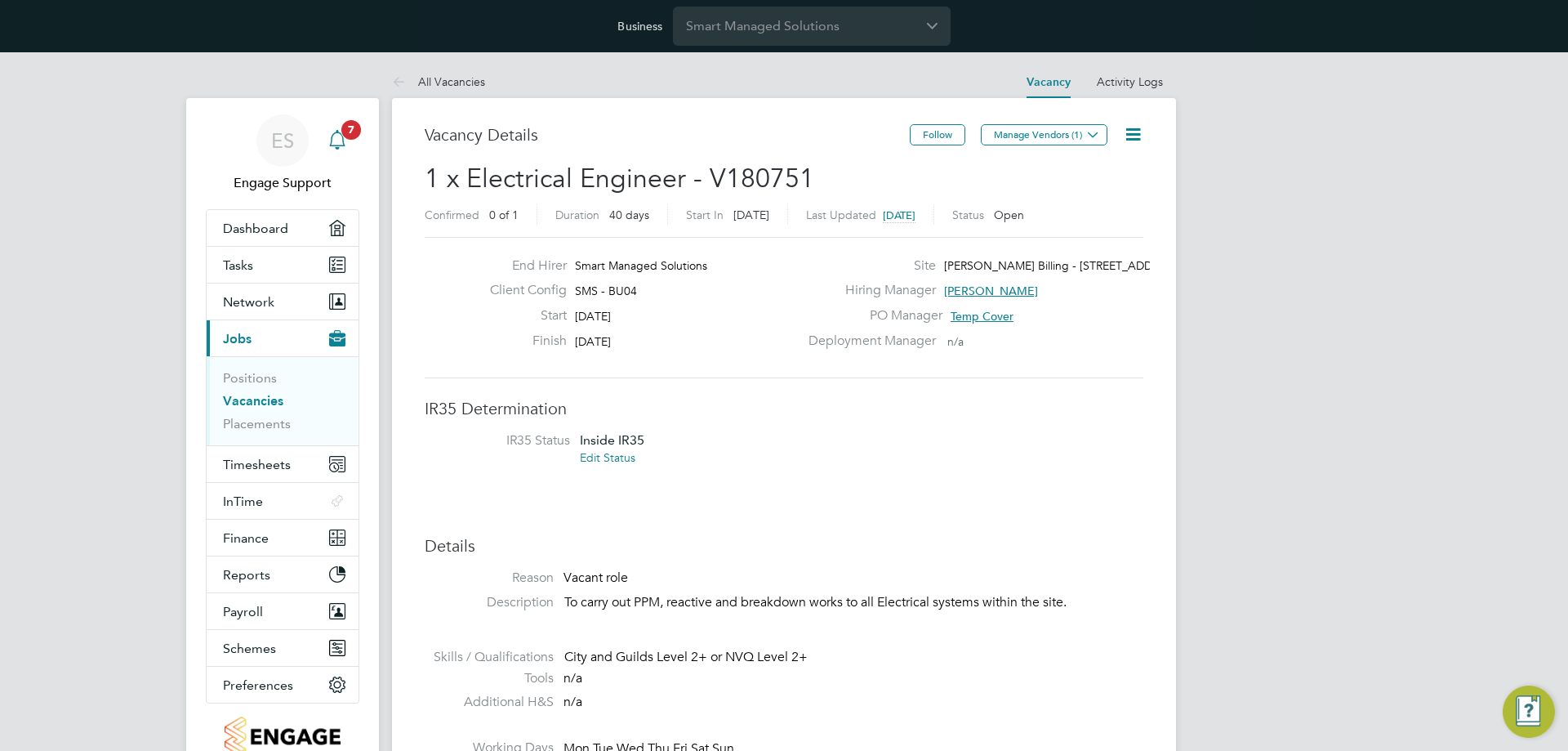
click at [346, 142] on icon "Main navigation" at bounding box center [337, 139] width 19 height 19
